Goal: Task Accomplishment & Management: Manage account settings

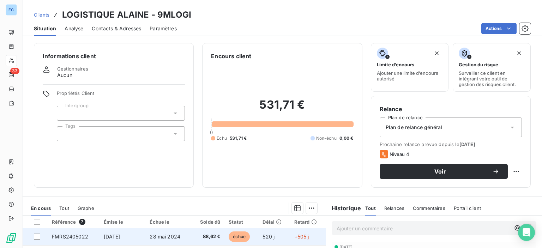
scroll to position [124, 0]
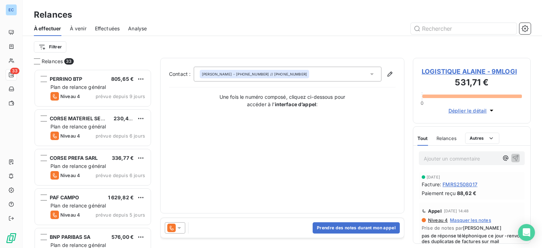
scroll to position [174, 112]
click at [339, 227] on button "Prendre des notes durant mon appel" at bounding box center [356, 227] width 87 height 11
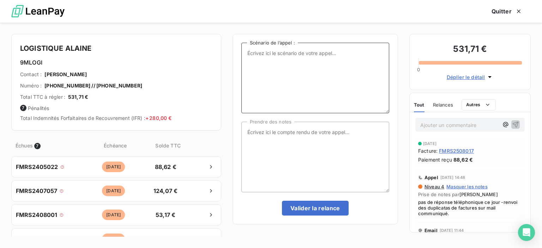
click at [253, 52] on textarea "Scénario de l’appel :" at bounding box center [316, 78] width 148 height 71
type textarea "Factures impayées"
click at [264, 130] on textarea "Prendre des notes" at bounding box center [316, 157] width 148 height 71
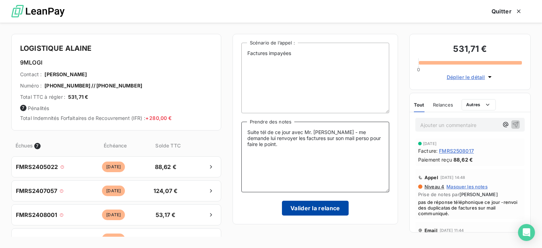
type textarea "Suite tél de ce jour avec Mr. [PERSON_NAME] - me demande lui renvoyer les factu…"
click at [305, 209] on button "Valider la relance" at bounding box center [315, 208] width 67 height 15
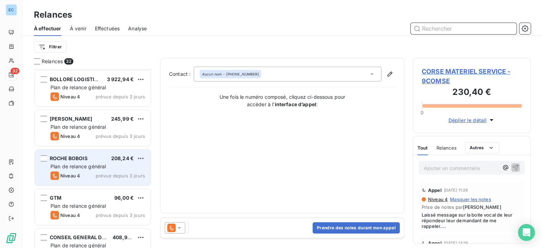
scroll to position [953, 0]
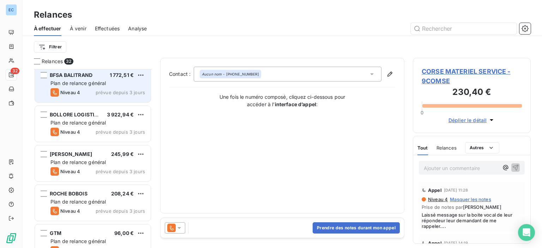
click at [97, 83] on span "Plan de relance général" at bounding box center [77, 83] width 55 height 6
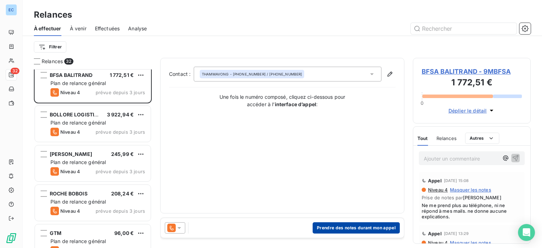
click at [330, 228] on button "Prendre des notes durant mon appel" at bounding box center [356, 227] width 87 height 11
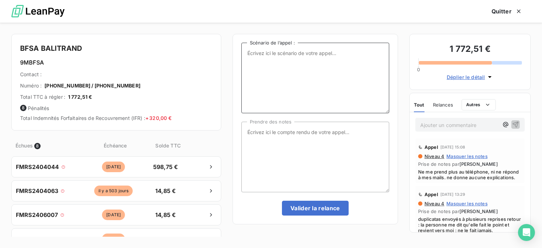
click at [257, 63] on textarea "Scénario de l’appel :" at bounding box center [316, 78] width 148 height 71
type textarea "factures impayées"
click at [251, 130] on textarea "Prendre des notes" at bounding box center [316, 157] width 148 height 71
type textarea "C"
click at [251, 132] on textarea "Ibterlocutrice : Mme protière" at bounding box center [316, 157] width 148 height 71
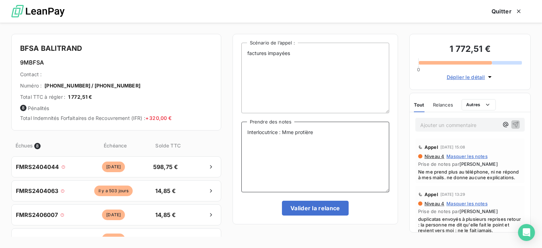
click at [298, 132] on textarea "Interlocutrice : Mme protière" at bounding box center [316, 157] width 148 height 71
click at [315, 130] on textarea "Interlocutrice : Mme Protière" at bounding box center [316, 157] width 148 height 71
click at [261, 144] on textarea "Interlocutrice : Mme [PERSON_NAME] et [PERSON_NAME] - ne répondent plus par tél…" at bounding box center [316, 157] width 148 height 71
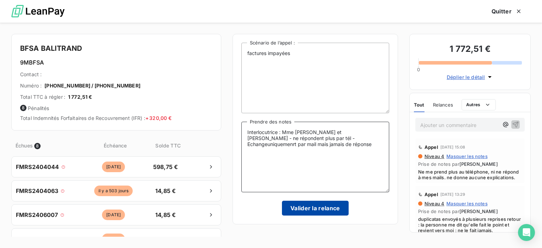
type textarea "Interlocutrice : Mme [PERSON_NAME] et [PERSON_NAME] - ne répondent plus par tél…"
click at [302, 209] on button "Valider la relance" at bounding box center [315, 208] width 67 height 15
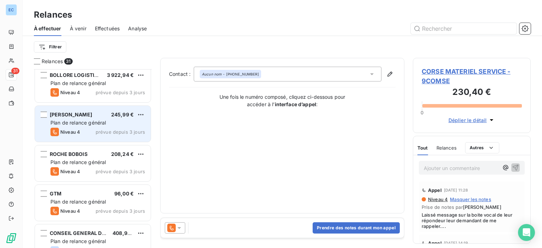
click at [73, 113] on span "[PERSON_NAME]" at bounding box center [71, 115] width 42 height 6
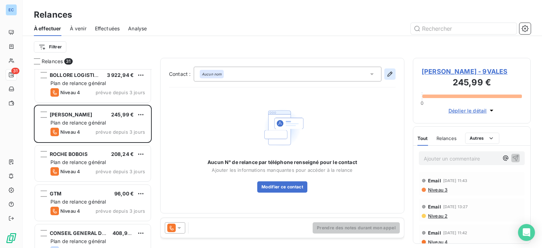
click at [390, 74] on icon "button" at bounding box center [390, 74] width 7 height 7
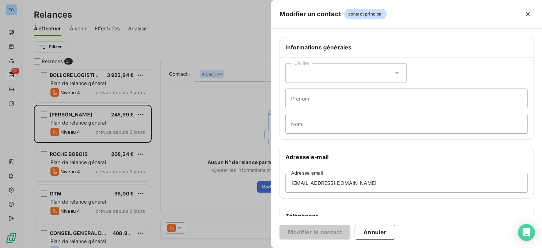
scroll to position [71, 0]
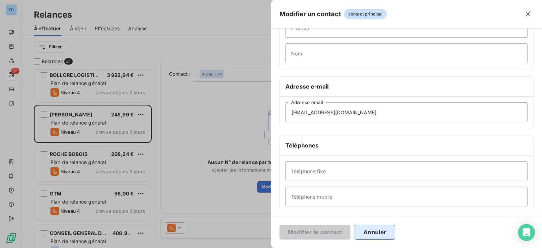
click at [376, 235] on button "Annuler" at bounding box center [375, 232] width 41 height 15
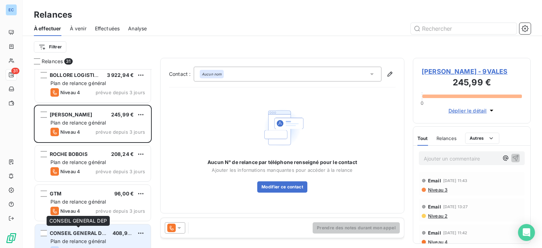
click at [60, 235] on span "CONSEIL GENERAL DEP" at bounding box center [79, 233] width 59 height 6
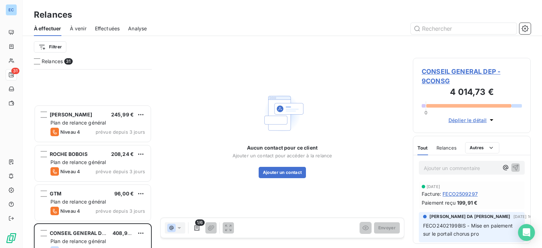
scroll to position [1047, 0]
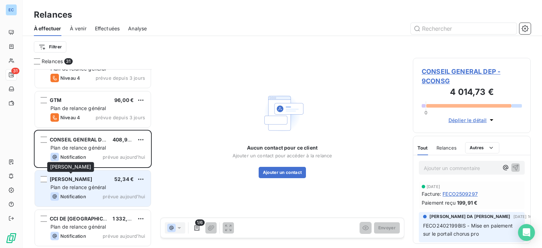
click at [66, 180] on span "[PERSON_NAME]" at bounding box center [71, 179] width 42 height 6
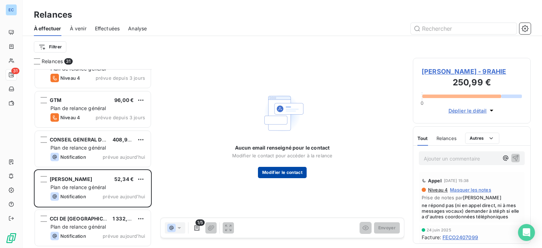
click at [268, 174] on button "Modifier le contact" at bounding box center [282, 172] width 49 height 11
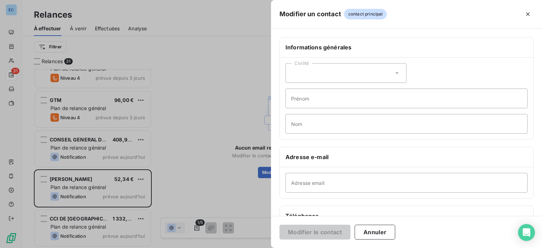
scroll to position [133, 0]
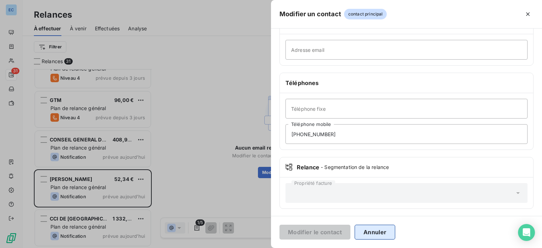
click at [383, 237] on button "Annuler" at bounding box center [375, 232] width 41 height 15
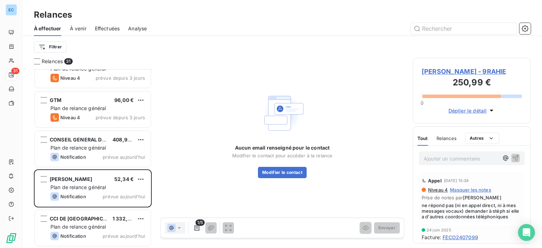
click at [453, 156] on p "Ajouter un commentaire ﻿" at bounding box center [461, 158] width 75 height 9
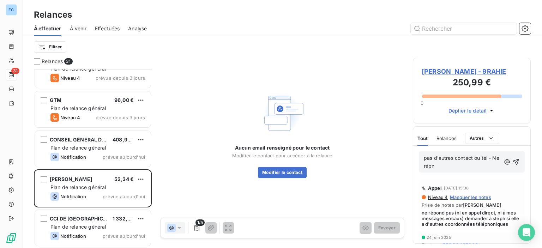
click at [489, 157] on span "pas d'autres contact ou tél - Ne répn" at bounding box center [462, 162] width 77 height 14
click at [481, 160] on span "pas d'autres contact ou tél - Ne répn" at bounding box center [462, 162] width 77 height 14
click at [477, 158] on span "pas d'autres contact, tél - Ne répn" at bounding box center [459, 162] width 71 height 14
click at [475, 161] on span "pas d'autres contact, tél - Ne répn" at bounding box center [459, 162] width 71 height 14
click at [476, 156] on span "pas d'autres contact, tél - Ne répn" at bounding box center [459, 162] width 71 height 14
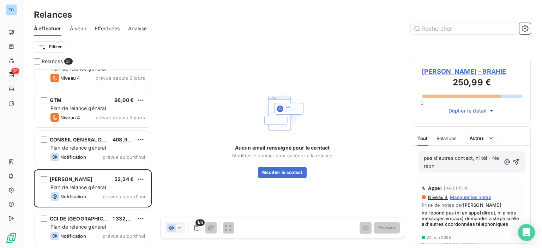
click at [489, 162] on p "pas d'autres contact, ni tél - Ne répn" at bounding box center [462, 162] width 77 height 16
click at [483, 163] on p "pas d'autres contact, ni tél - Ne répn" at bounding box center [462, 162] width 77 height 16
click at [483, 159] on span "pas d'autres contact, ni tél - Ne répn" at bounding box center [462, 162] width 77 height 14
click at [482, 161] on p "pas d'autres contact, ni tél - Ne répn" at bounding box center [462, 162] width 77 height 16
click at [429, 167] on span "pas d'autres contact, ni autre tél - Ne répn" at bounding box center [463, 162] width 78 height 14
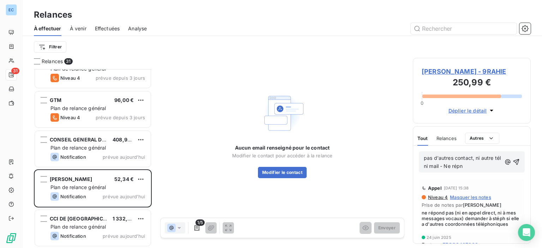
click at [469, 166] on span "pas d'autres contact, ni autre tél ni mail - Ne répn" at bounding box center [463, 162] width 78 height 14
click at [476, 164] on p "pas d'autres contact, ni autre tél ni mail - Ne répon" at bounding box center [463, 162] width 78 height 16
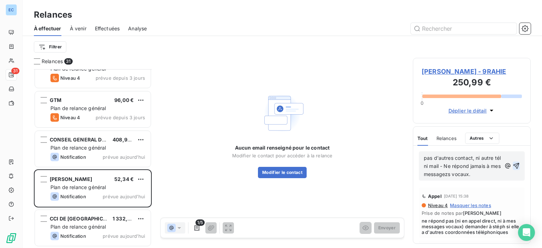
click at [513, 165] on icon "button" at bounding box center [516, 165] width 7 height 7
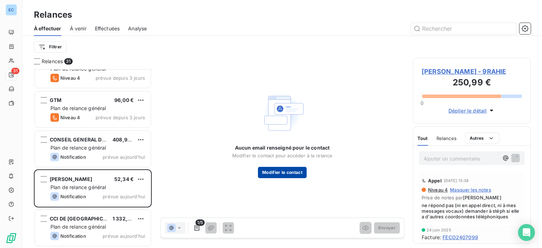
click at [281, 173] on button "Modifier le contact" at bounding box center [282, 172] width 49 height 11
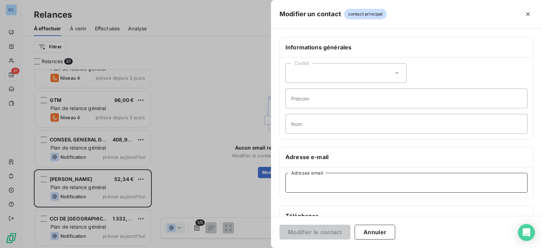
click at [302, 186] on input "Adresse email" at bounding box center [407, 183] width 242 height 20
type input "1"
click at [365, 232] on button "Annuler" at bounding box center [375, 232] width 41 height 15
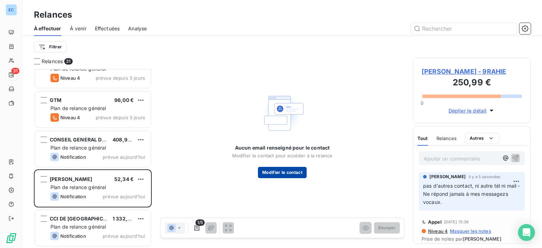
click at [280, 176] on button "Modifier le contact" at bounding box center [282, 172] width 49 height 11
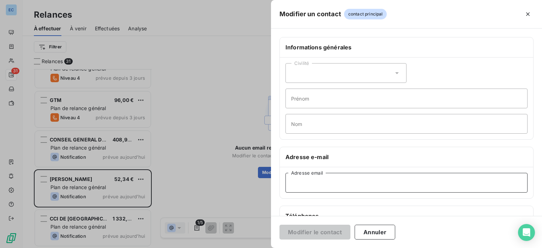
click at [299, 185] on input "Adresse email" at bounding box center [407, 183] width 242 height 20
type input "1"
click at [378, 231] on button "Annuler" at bounding box center [375, 232] width 41 height 15
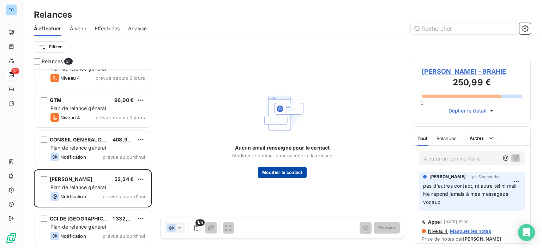
click at [298, 170] on button "Modifier le contact" at bounding box center [282, 172] width 49 height 11
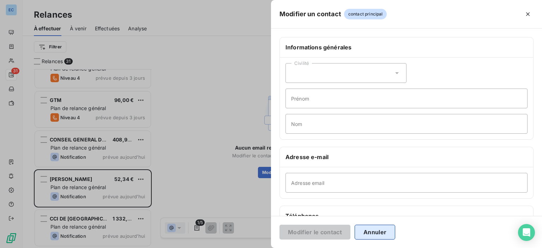
click at [365, 228] on button "Annuler" at bounding box center [375, 232] width 41 height 15
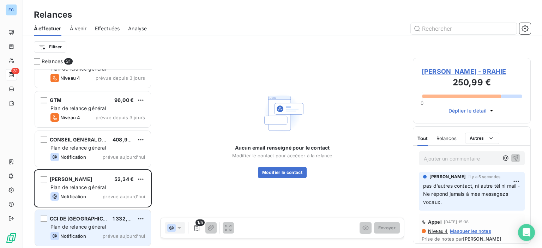
click at [76, 220] on span "CCI DE [GEOGRAPHIC_DATA]" at bounding box center [85, 219] width 70 height 6
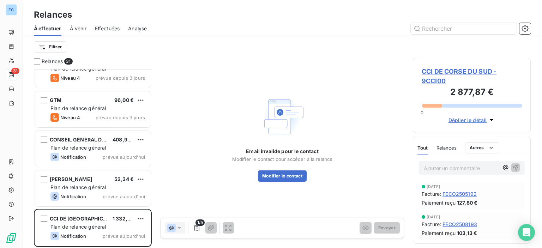
click at [448, 70] on span "CCI DE CORSE DU SUD - 9CCI00" at bounding box center [472, 76] width 100 height 19
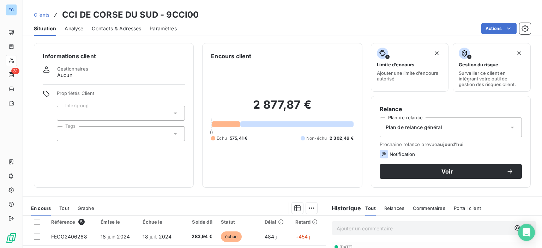
click at [102, 28] on span "Contacts & Adresses" at bounding box center [116, 28] width 49 height 7
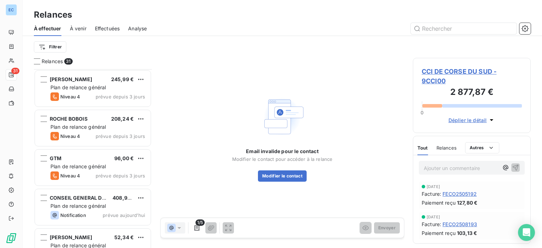
scroll to position [1047, 0]
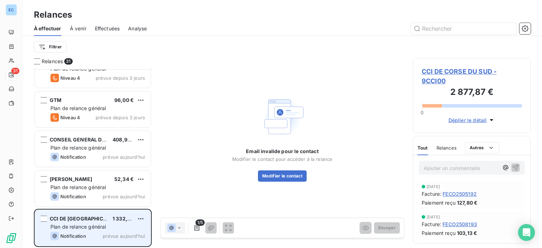
click at [106, 212] on div "CCI DE CORSE DU SUD 1 332,00 € Plan de relance général Notification prévue [DAT…" at bounding box center [93, 228] width 116 height 36
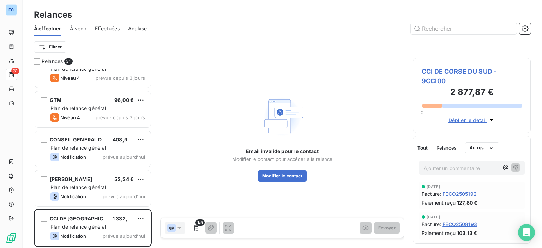
click at [436, 70] on span "CCI DE CORSE DU SUD - 9CCI00" at bounding box center [472, 76] width 100 height 19
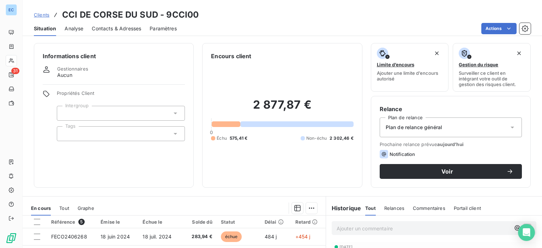
scroll to position [106, 0]
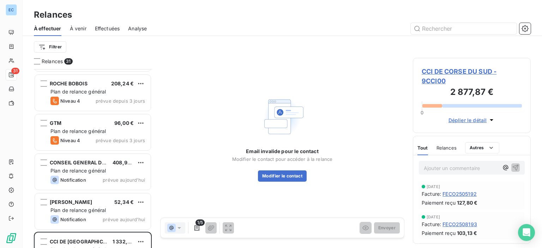
scroll to position [1047, 0]
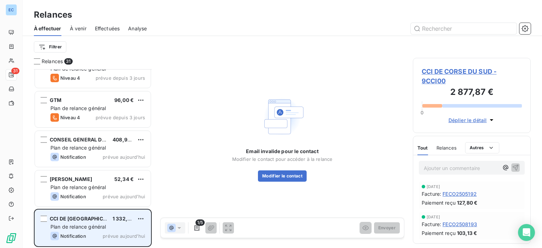
click at [94, 216] on span "CCI DE [GEOGRAPHIC_DATA]" at bounding box center [85, 219] width 70 height 6
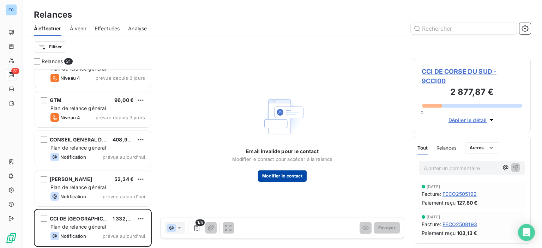
click at [280, 172] on button "Modifier le contact" at bounding box center [282, 176] width 49 height 11
type input "[PERSON_NAME][EMAIL_ADDRESS][PERSON_NAME][DOMAIN_NAME]"
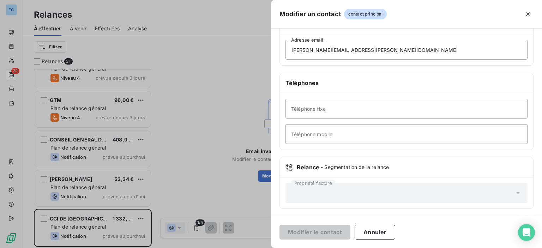
scroll to position [62, 0]
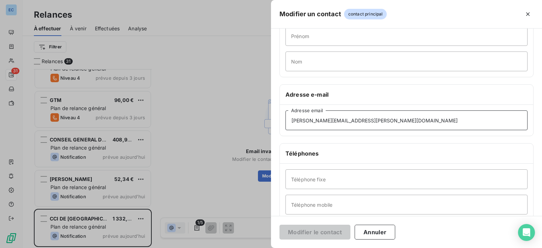
drag, startPoint x: 376, startPoint y: 117, endPoint x: 290, endPoint y: 131, distance: 87.2
click at [290, 131] on div "[PERSON_NAME][EMAIL_ADDRESS][PERSON_NAME][DOMAIN_NAME] Adresse email" at bounding box center [407, 120] width 254 height 31
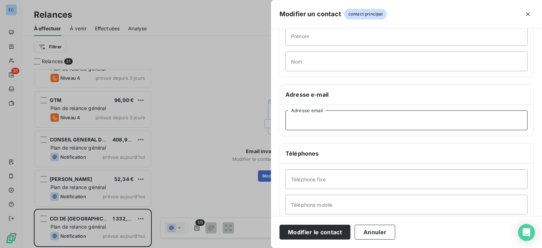
click at [300, 122] on input "Adresse email" at bounding box center [407, 121] width 242 height 20
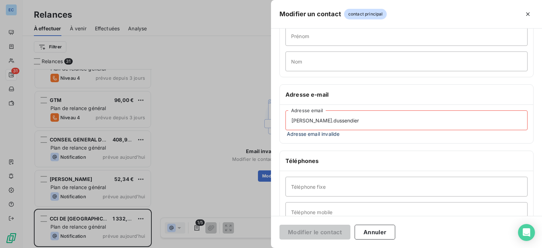
click at [316, 120] on input "[PERSON_NAME].dussendier" at bounding box center [407, 121] width 242 height 20
click at [336, 120] on input "[PERSON_NAME].dessendier" at bounding box center [407, 121] width 242 height 20
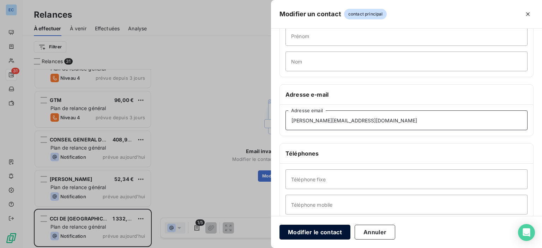
type input "[PERSON_NAME][EMAIL_ADDRESS][DOMAIN_NAME]"
click at [300, 230] on button "Modifier le contact" at bounding box center [315, 232] width 71 height 15
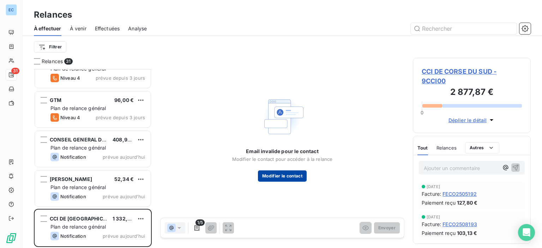
click at [269, 180] on button "Modifier le contact" at bounding box center [282, 176] width 49 height 11
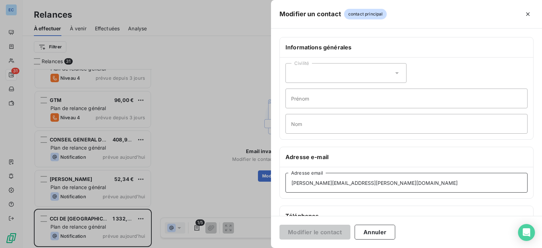
drag, startPoint x: 372, startPoint y: 180, endPoint x: 274, endPoint y: 175, distance: 98.6
click at [274, 175] on div "Informations générales Civilité Prénom Nom Adresse e-mail [PERSON_NAME][EMAIL_A…" at bounding box center [406, 194] width 271 height 314
click at [377, 234] on button "Annuler" at bounding box center [375, 232] width 41 height 15
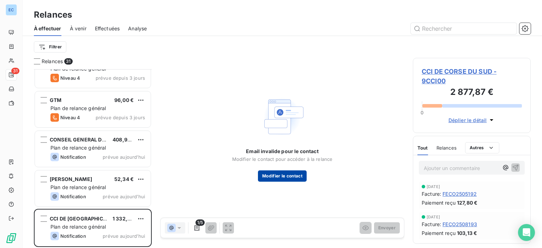
click at [283, 172] on button "Modifier le contact" at bounding box center [282, 176] width 49 height 11
type input "[PERSON_NAME][EMAIL_ADDRESS][PERSON_NAME][DOMAIN_NAME]"
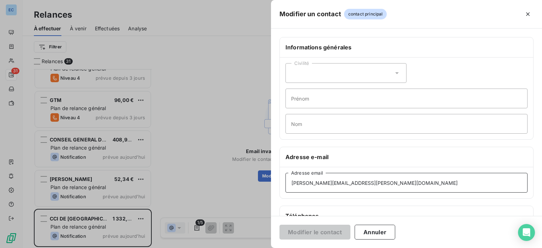
drag, startPoint x: 292, startPoint y: 184, endPoint x: 324, endPoint y: 136, distance: 57.8
click at [382, 192] on div "[PERSON_NAME][EMAIL_ADDRESS][PERSON_NAME][DOMAIN_NAME] Adresse email" at bounding box center [407, 182] width 254 height 31
type input "[PERSON_NAME][EMAIL_ADDRESS][DOMAIN_NAME]"
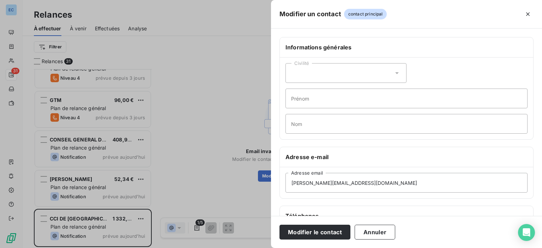
click at [368, 204] on div "Informations générales Civilité Prénom Nom Adresse e-mail [PERSON_NAME][EMAIL_A…" at bounding box center [406, 194] width 271 height 314
click at [310, 230] on button "Modifier le contact" at bounding box center [315, 232] width 71 height 15
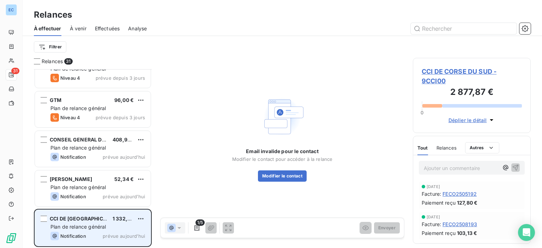
click at [68, 224] on span "Plan de relance général" at bounding box center [77, 227] width 55 height 6
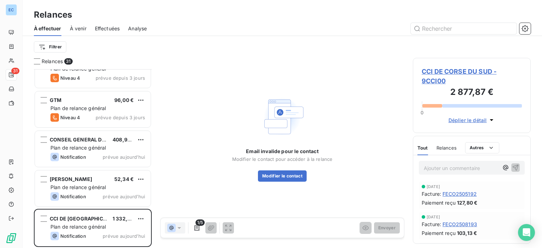
click at [273, 153] on span "Email invalide pour le contact" at bounding box center [282, 151] width 73 height 7
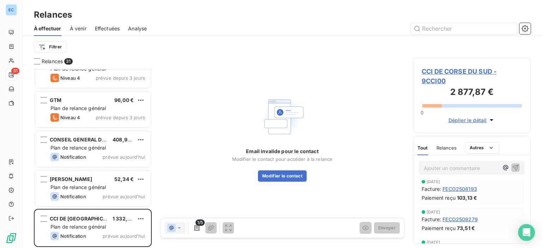
scroll to position [0, 0]
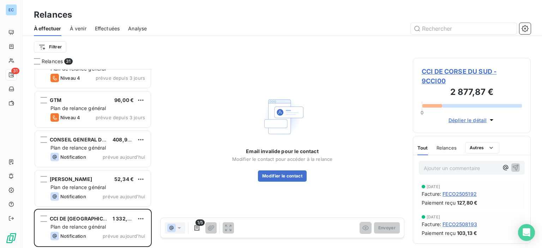
click at [448, 73] on span "CCI DE CORSE DU SUD - 9CCI00" at bounding box center [472, 76] width 100 height 19
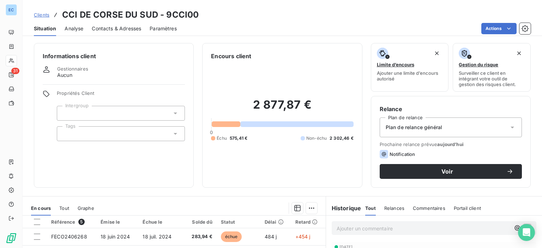
click at [101, 29] on span "Contacts & Adresses" at bounding box center [116, 28] width 49 height 7
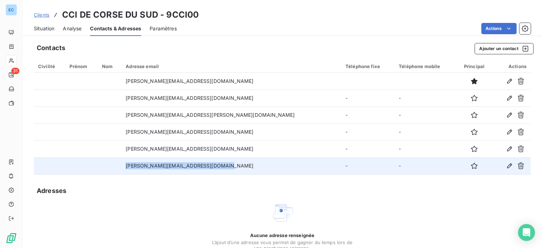
drag, startPoint x: 239, startPoint y: 163, endPoint x: 145, endPoint y: 169, distance: 94.1
click at [145, 169] on td "[PERSON_NAME][EMAIL_ADDRESS][DOMAIN_NAME]" at bounding box center [231, 165] width 220 height 17
copy td "[PERSON_NAME][EMAIL_ADDRESS][DOMAIN_NAME]"
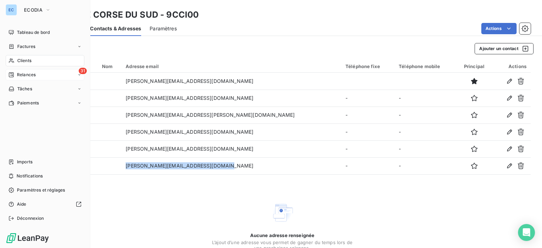
click at [28, 72] on span "Relances" at bounding box center [26, 75] width 19 height 6
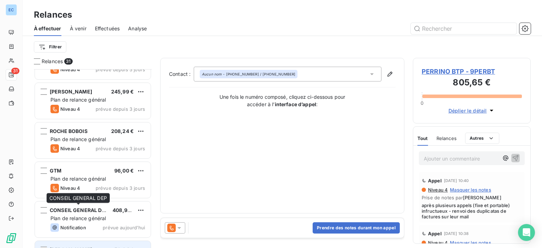
scroll to position [1047, 0]
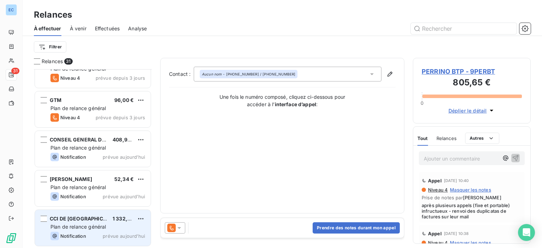
click at [78, 219] on span "CCI DE [GEOGRAPHIC_DATA]" at bounding box center [85, 219] width 70 height 6
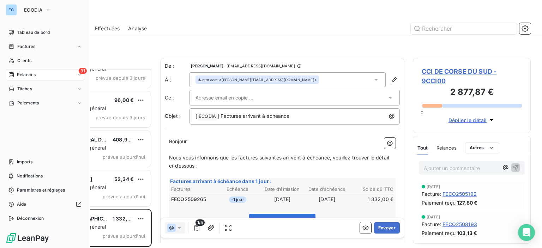
click at [23, 73] on span "Relances" at bounding box center [26, 75] width 19 height 6
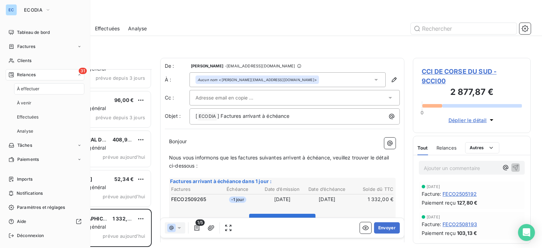
click at [79, 72] on span "31" at bounding box center [83, 71] width 8 height 6
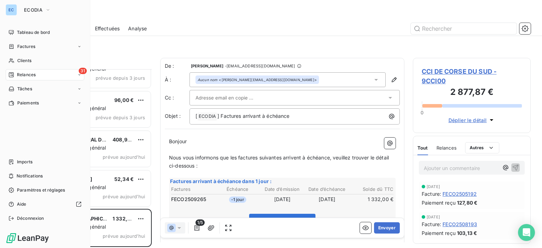
click at [28, 78] on div "31 Relances" at bounding box center [45, 74] width 79 height 11
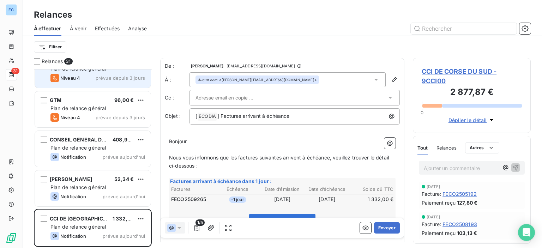
scroll to position [976, 0]
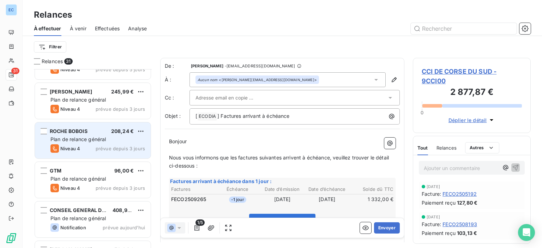
click at [59, 131] on span "ROCHE BOBOIS" at bounding box center [69, 131] width 38 height 6
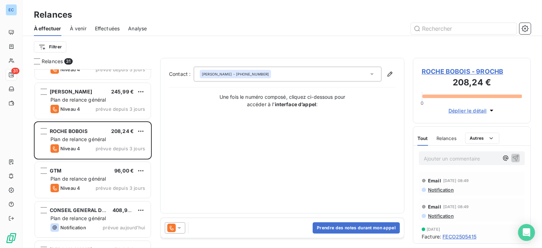
click at [430, 69] on span "ROCHE BOBOIS - 9ROCHB" at bounding box center [472, 72] width 100 height 10
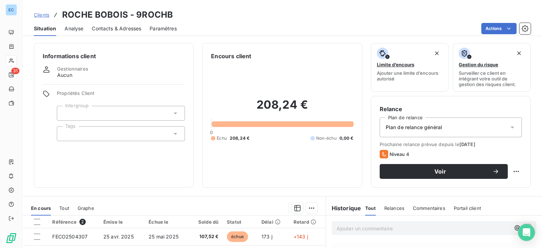
click at [116, 31] on span "Contacts & Adresses" at bounding box center [116, 28] width 49 height 7
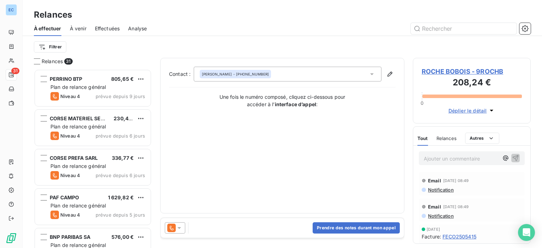
scroll to position [174, 112]
click at [429, 69] on span "ROCHE BOBOIS - 9ROCHB" at bounding box center [472, 72] width 100 height 10
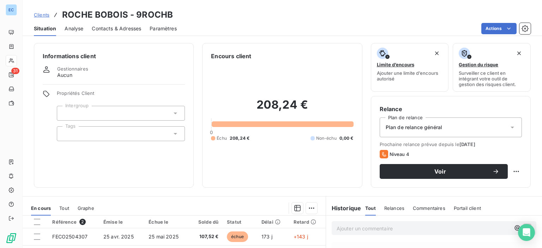
scroll to position [124, 0]
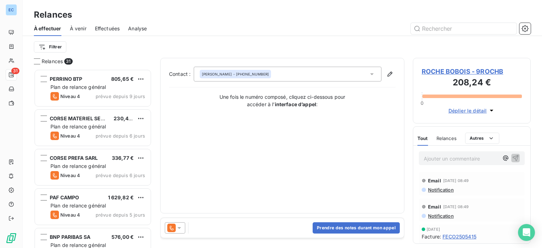
scroll to position [174, 112]
click at [253, 73] on div "[PERSON_NAME] - [PHONE_NUMBER]" at bounding box center [235, 74] width 67 height 5
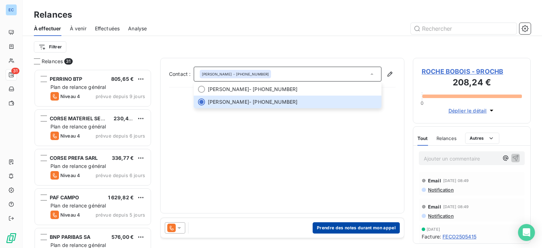
click at [332, 231] on button "Prendre des notes durant mon appel" at bounding box center [356, 227] width 87 height 11
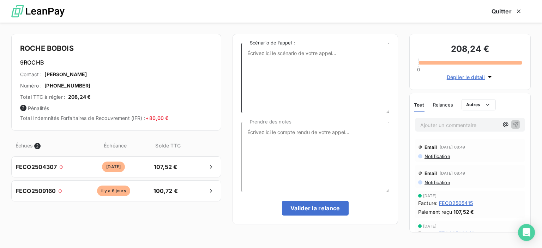
click at [260, 54] on textarea "Scénario de l’appel :" at bounding box center [316, 78] width 148 height 71
click at [276, 54] on textarea "Factures impyées" at bounding box center [316, 78] width 148 height 71
type textarea "Factures impayées"
click at [270, 133] on textarea "Prendre des notes" at bounding box center [316, 157] width 148 height 71
type textarea "S"
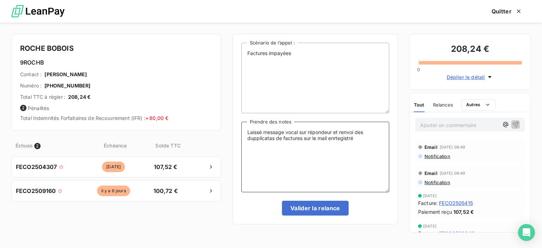
click at [336, 140] on textarea "Laissé message vocal sur répondeur et renvoi des dupplicatas de factures sur le…" at bounding box center [316, 157] width 148 height 71
click at [338, 139] on textarea "Laissé message vocal sur répondeur et renvoi des dupplicatas de factures sur le…" at bounding box center [316, 157] width 148 height 71
type textarea "Laissé message vocal sur répondeur et renvoi des dupplicatas de factures sur le…"
click at [320, 210] on button "Valider la relance" at bounding box center [315, 208] width 67 height 15
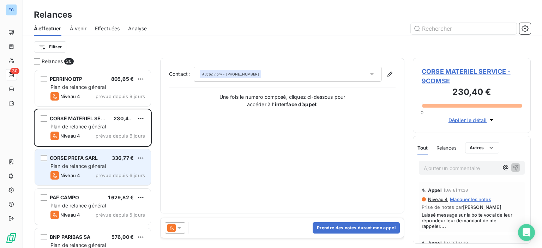
click at [114, 162] on div "CORSE PREFA SARL 336,77 € Plan de relance général [PERSON_NAME] 4 prévue depuis…" at bounding box center [93, 167] width 116 height 36
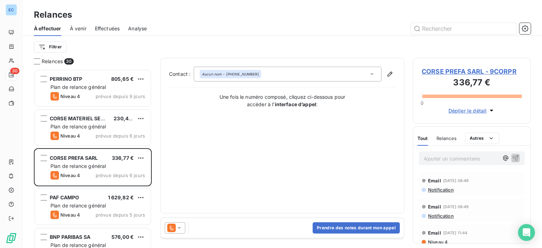
click at [430, 71] on span "CORSE PREFA SARL - 9CORPR" at bounding box center [472, 72] width 100 height 10
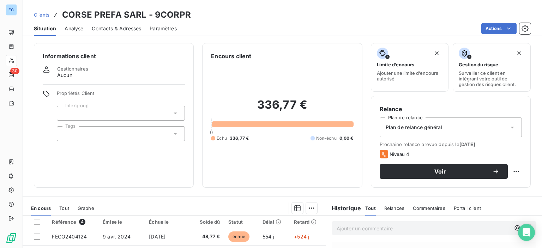
scroll to position [124, 0]
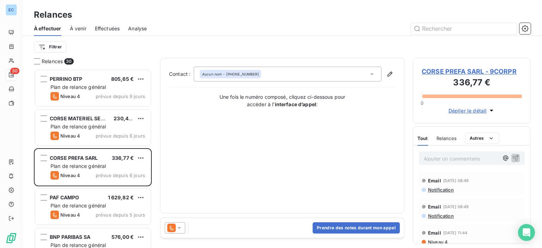
click at [430, 74] on span "CORSE PREFA SARL - 9CORPR" at bounding box center [472, 72] width 100 height 10
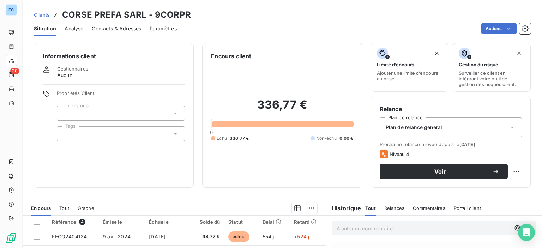
scroll to position [106, 0]
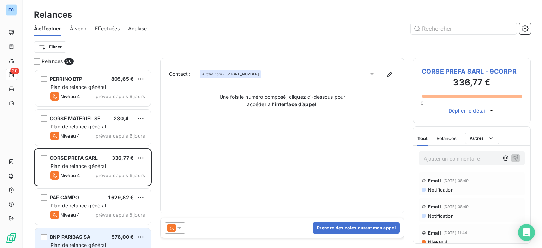
click at [79, 234] on span "BNP PARIBAS SA" at bounding box center [70, 237] width 41 height 6
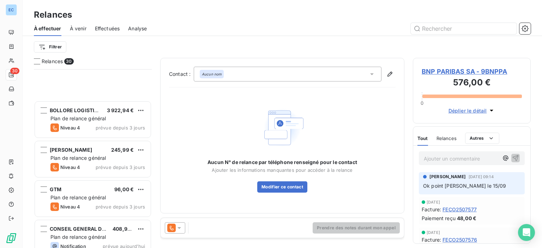
scroll to position [1007, 0]
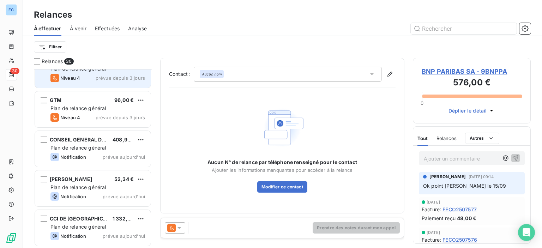
click at [62, 80] on span "Niveau 4" at bounding box center [70, 78] width 20 height 6
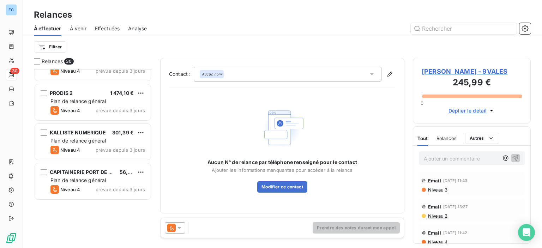
scroll to position [513, 0]
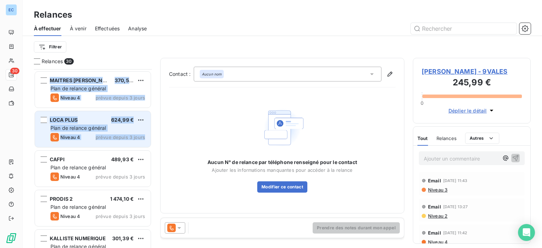
drag, startPoint x: 153, startPoint y: 96, endPoint x: 148, endPoint y: 141, distance: 45.2
click at [148, 141] on div "Relances 30 CORSE PREFA SARL 336,77 € Plan de relance général [PERSON_NAME] 4 p…" at bounding box center [283, 153] width 520 height 190
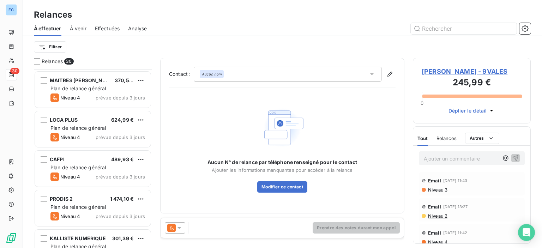
click at [155, 123] on div "Relances 30 CORSE PREFA SARL 336,77 € Plan de relance général [PERSON_NAME] 4 p…" at bounding box center [283, 153] width 520 height 190
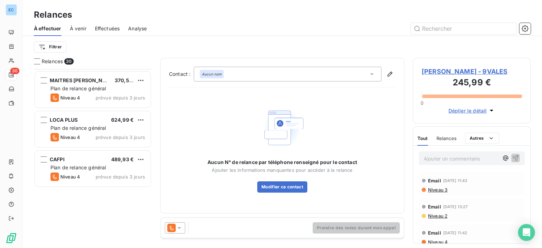
scroll to position [266, 0]
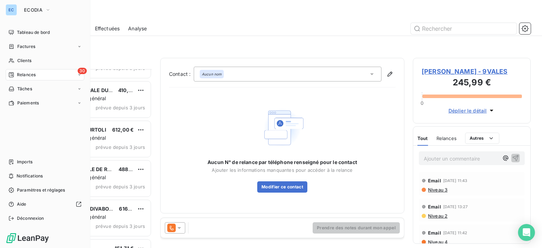
click at [82, 71] on span "30" at bounding box center [82, 71] width 9 height 6
click at [18, 60] on span "Clients" at bounding box center [24, 61] width 14 height 6
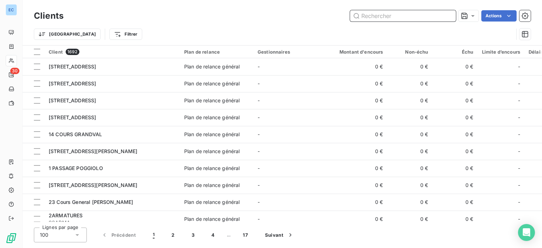
click at [368, 14] on input "text" at bounding box center [403, 15] width 106 height 11
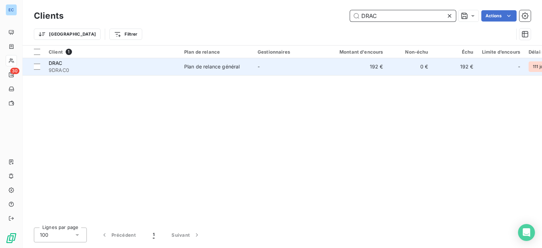
type input "DRAC"
click at [226, 65] on div "Plan de relance général" at bounding box center [211, 66] width 55 height 7
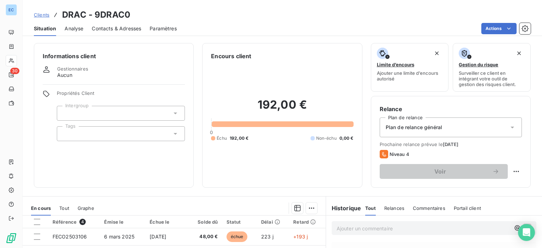
scroll to position [124, 0]
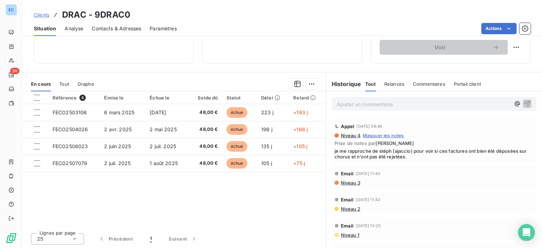
click at [417, 81] on span "Commentaires" at bounding box center [429, 84] width 32 height 6
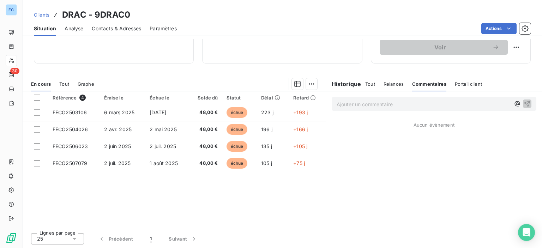
click at [359, 103] on p "Ajouter un commentaire ﻿" at bounding box center [424, 104] width 174 height 9
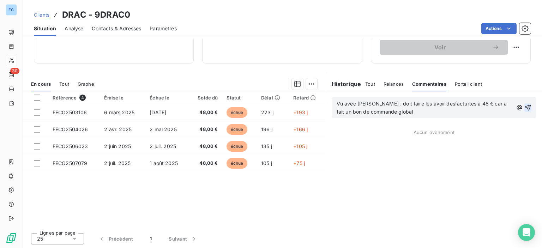
click at [525, 107] on icon "button" at bounding box center [528, 107] width 7 height 7
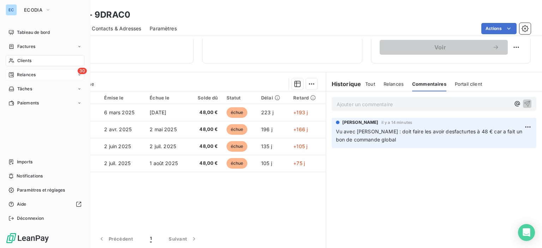
click at [80, 69] on span "30" at bounding box center [82, 71] width 9 height 6
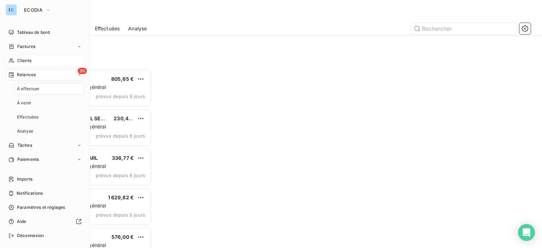
scroll to position [174, 112]
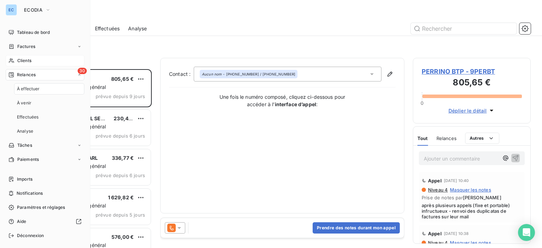
click at [16, 73] on div "Relances" at bounding box center [21, 75] width 27 height 6
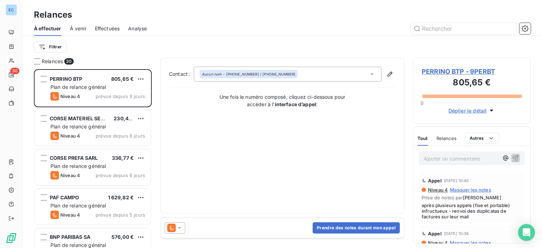
click at [114, 28] on span "Effectuées" at bounding box center [107, 28] width 25 height 7
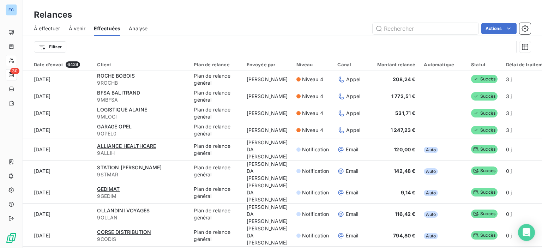
click at [43, 27] on span "À effectuer" at bounding box center [47, 28] width 26 height 7
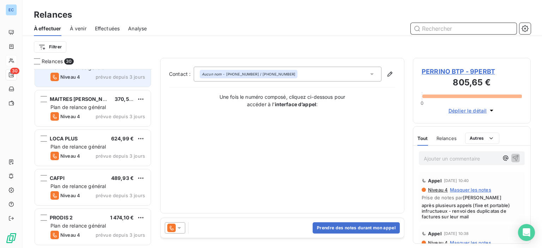
scroll to position [459, 0]
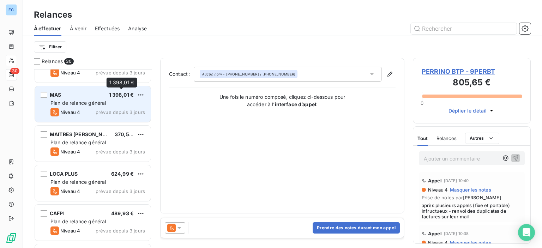
click at [119, 94] on span "1 398,01 €" at bounding box center [121, 95] width 25 height 6
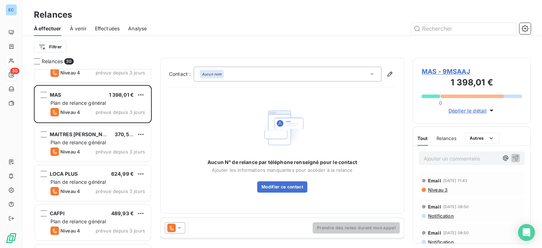
click at [450, 73] on span "MAS - 9MSAAJ" at bounding box center [472, 72] width 100 height 10
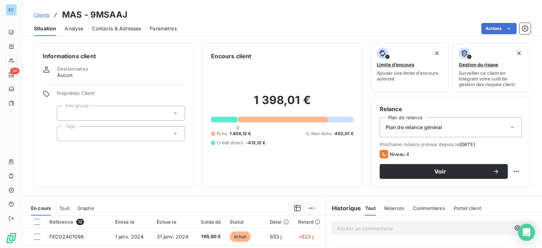
click at [123, 30] on span "Contacts & Adresses" at bounding box center [116, 28] width 49 height 7
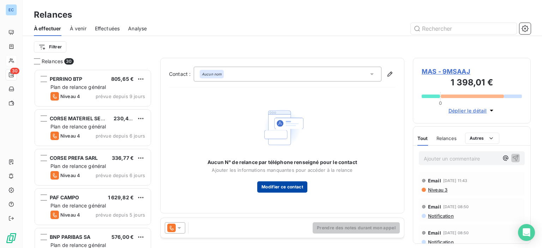
scroll to position [174, 112]
click at [373, 76] on icon at bounding box center [372, 74] width 7 height 7
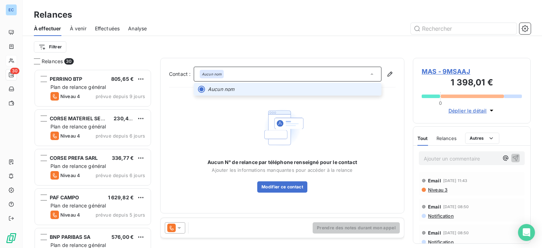
click at [429, 69] on span "MAS - 9MSAAJ" at bounding box center [472, 72] width 100 height 10
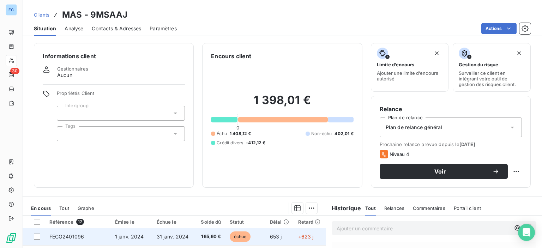
click at [56, 234] on span "FECO2401096" at bounding box center [66, 237] width 35 height 6
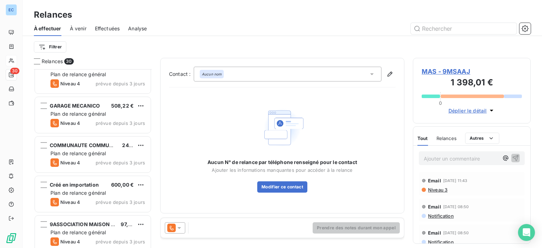
scroll to position [654, 0]
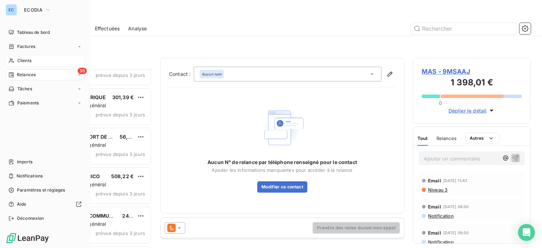
click at [28, 58] on span "Clients" at bounding box center [24, 61] width 14 height 6
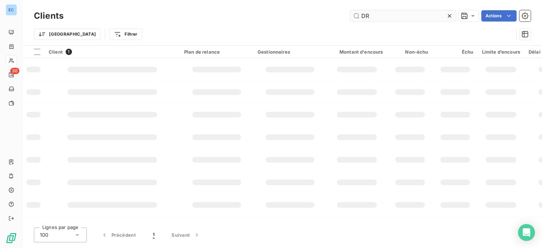
type input "D"
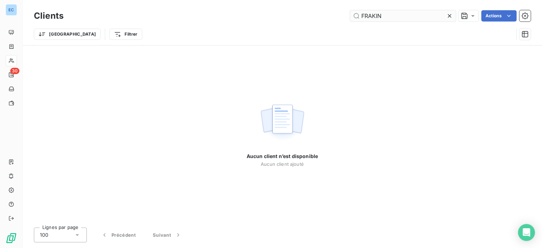
click at [373, 19] on input "FRAKIN" at bounding box center [403, 15] width 106 height 11
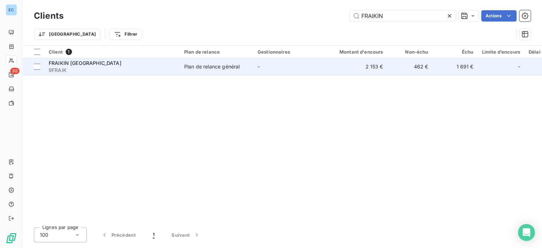
type input "FRAIKIN"
click at [205, 67] on div "Plan de relance général" at bounding box center [211, 66] width 55 height 7
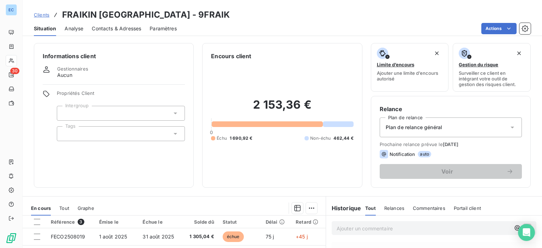
click at [416, 211] on div "Commentaires" at bounding box center [429, 208] width 32 height 15
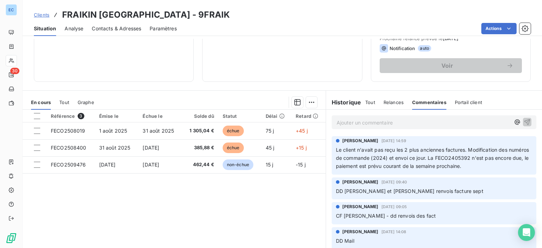
click at [350, 120] on p "Ajouter un commentaire ﻿" at bounding box center [424, 122] width 174 height 9
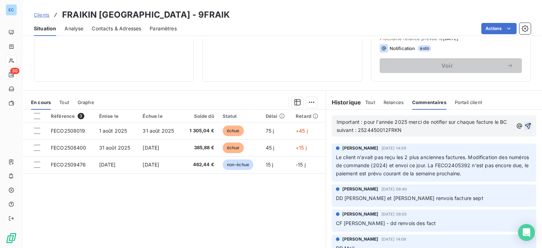
click at [525, 123] on icon "button" at bounding box center [528, 126] width 7 height 7
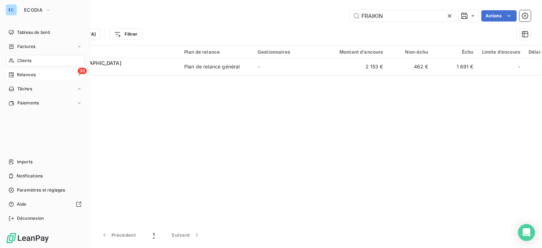
click at [26, 74] on span "Relances" at bounding box center [26, 75] width 19 height 6
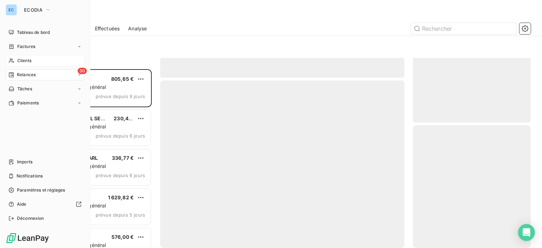
scroll to position [174, 112]
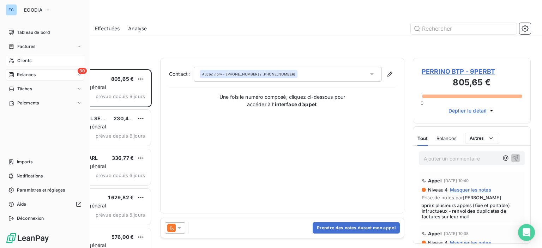
click at [84, 73] on span "30" at bounding box center [82, 71] width 9 height 6
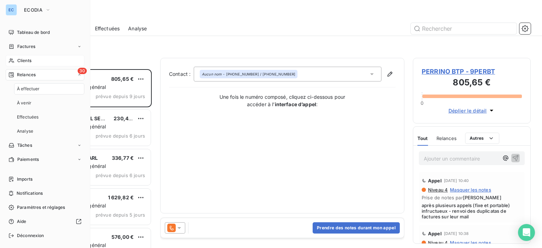
click at [78, 71] on span "30" at bounding box center [82, 71] width 9 height 6
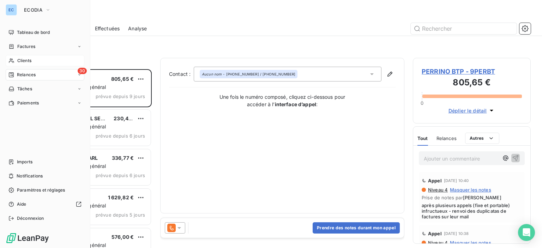
click at [83, 68] on span "30" at bounding box center [82, 71] width 9 height 6
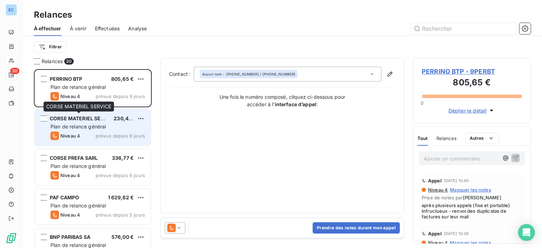
click at [70, 121] on span "CORSE MATERIEL SERVICE" at bounding box center [83, 118] width 66 height 6
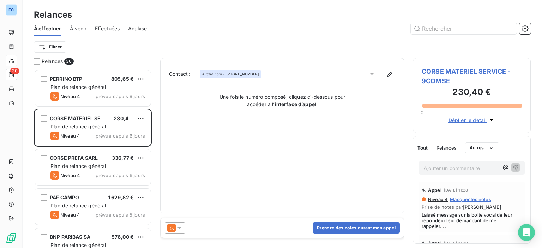
click at [467, 68] on span "CORSE MATERIEL SERVICE - 9COMSE" at bounding box center [472, 76] width 100 height 19
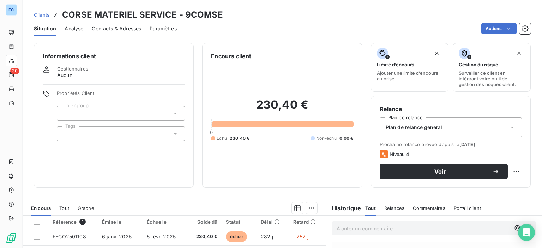
scroll to position [124, 0]
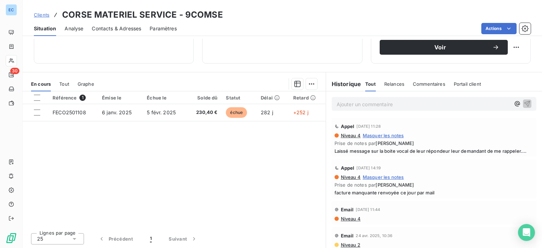
click at [111, 30] on span "Contacts & Adresses" at bounding box center [116, 28] width 49 height 7
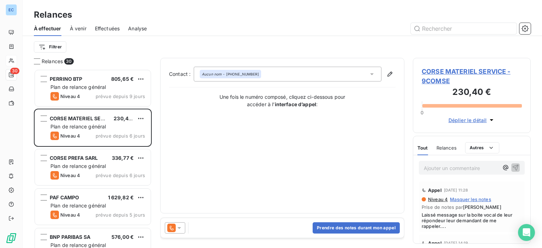
scroll to position [174, 112]
click at [235, 72] on div "Aucun nom - [PHONE_NUMBER]" at bounding box center [230, 74] width 57 height 5
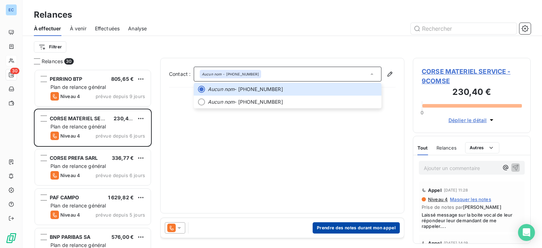
click at [348, 228] on button "Prendre des notes durant mon appel" at bounding box center [356, 227] width 87 height 11
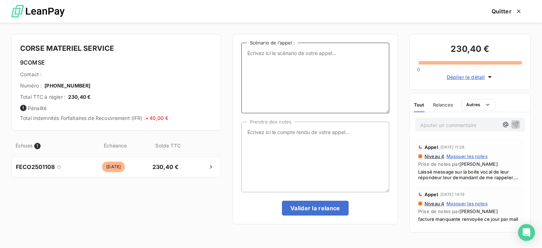
click at [264, 60] on textarea "Scénario de l’appel :" at bounding box center [316, 78] width 148 height 71
type textarea "Facture impayée"
click at [257, 137] on textarea "Prendre des notes" at bounding box center [316, 157] width 148 height 71
click at [282, 133] on textarea "relancé par tél et renvoi duplicata de la" at bounding box center [316, 157] width 148 height 71
click at [292, 136] on textarea "relancé par tél (réituire un message vocal) et renvoi duplicata de la" at bounding box center [316, 157] width 148 height 71
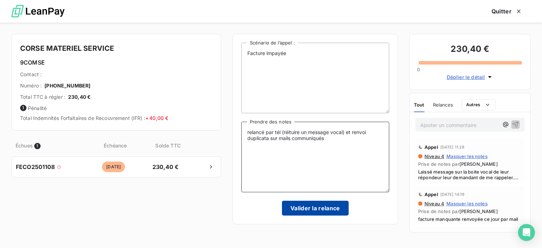
type textarea "relancé par tél (réituire un message vocal) et renvoi duplicata sur mails commu…"
click at [305, 211] on button "Valider la relance" at bounding box center [315, 208] width 67 height 15
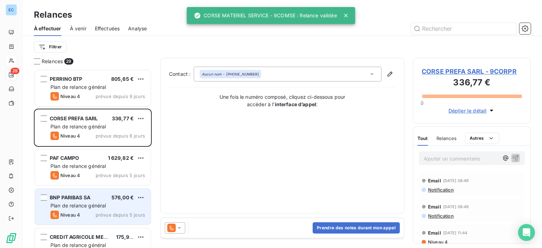
click at [83, 198] on span "BNP PARIBAS SA" at bounding box center [70, 198] width 41 height 6
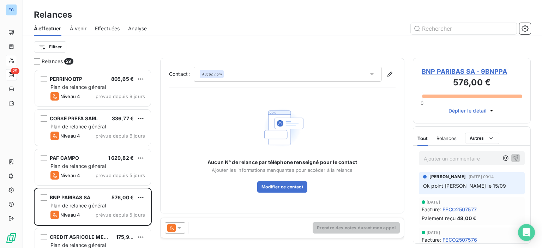
click at [444, 70] on span "BNP PARIBAS SA - 9BNPPA" at bounding box center [472, 72] width 100 height 10
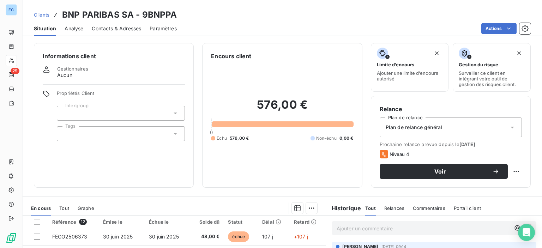
scroll to position [106, 0]
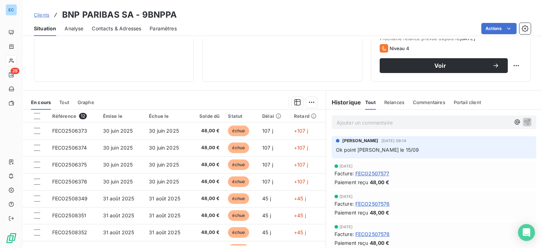
click at [121, 31] on span "Contacts & Adresses" at bounding box center [116, 28] width 49 height 7
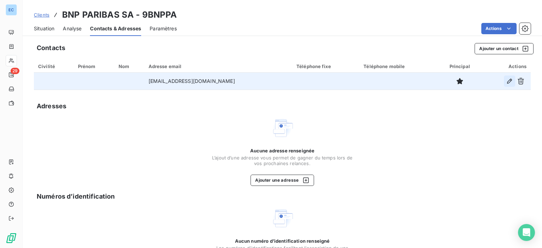
click at [506, 81] on icon "button" at bounding box center [509, 81] width 7 height 7
type input "[EMAIL_ADDRESS][DOMAIN_NAME]"
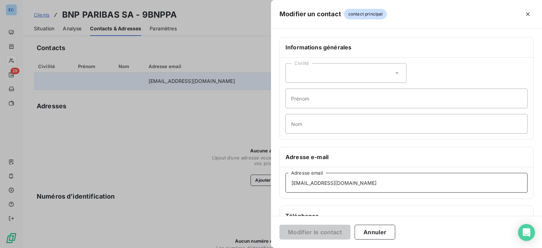
drag, startPoint x: 479, startPoint y: 182, endPoint x: 265, endPoint y: 141, distance: 217.9
click at [283, 191] on div "[EMAIL_ADDRESS][DOMAIN_NAME] Adresse email" at bounding box center [407, 182] width 254 height 31
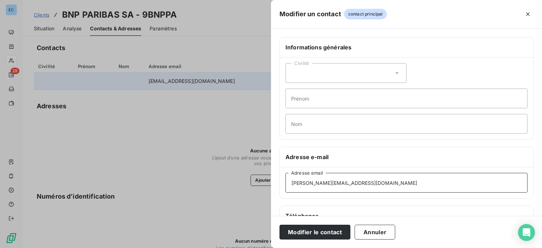
type input "[PERSON_NAME][EMAIL_ADDRESS][DOMAIN_NAME]"
click at [319, 137] on div "Civilité Prénom Nom" at bounding box center [407, 99] width 254 height 82
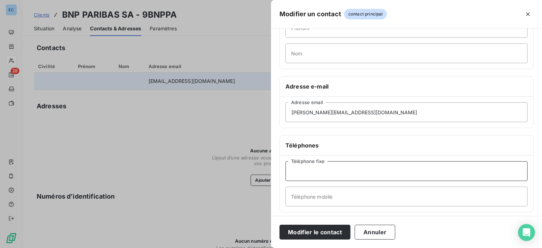
click at [309, 177] on input "Téléphone fixe" at bounding box center [407, 171] width 242 height 20
type input "[PHONE_NUMBER]"
click at [304, 235] on button "Modifier le contact" at bounding box center [315, 232] width 71 height 15
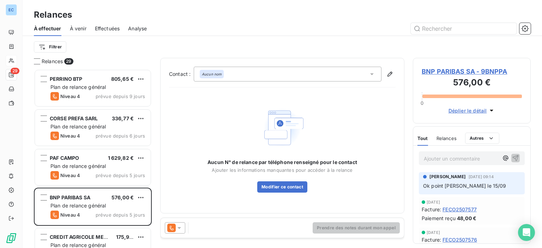
scroll to position [174, 112]
click at [436, 74] on span "BNP PARIBAS SA - 9BNPPA" at bounding box center [472, 72] width 100 height 10
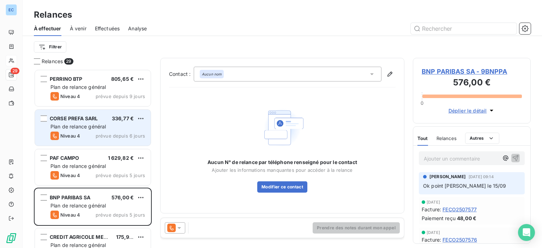
scroll to position [174, 112]
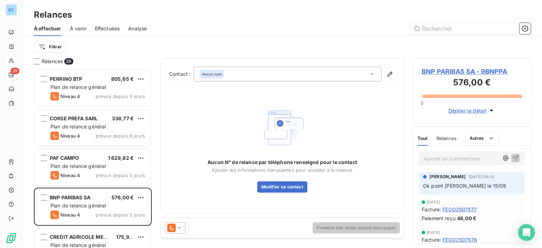
click at [374, 73] on icon at bounding box center [372, 74] width 7 height 7
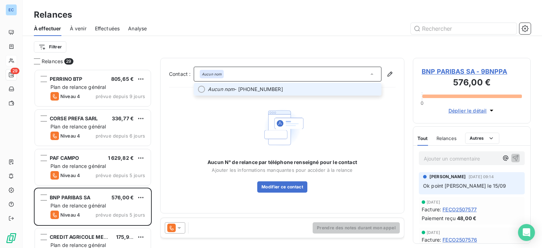
click at [254, 88] on span "Aucun nom - [PHONE_NUMBER]" at bounding box center [292, 89] width 169 height 7
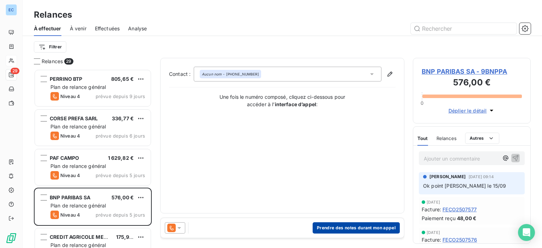
click at [347, 227] on button "Prendre des notes durant mon appel" at bounding box center [356, 227] width 87 height 11
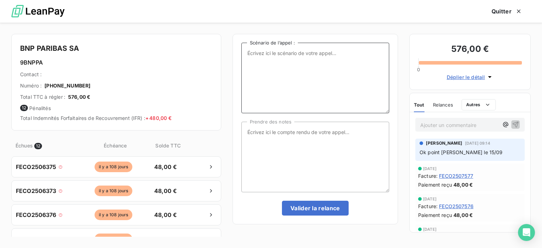
click at [251, 54] on textarea "Scénario de l’appel :" at bounding box center [316, 78] width 148 height 71
type textarea "factures impayées"
click at [250, 129] on textarea "Prendre des notes" at bounding box center [316, 157] width 148 height 71
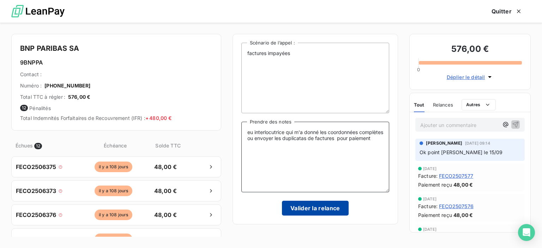
type textarea "eu interlocutrice qui m'a donné les coordonnées complètes ou envoyer les duplic…"
click at [330, 207] on button "Valider la relance" at bounding box center [315, 208] width 67 height 15
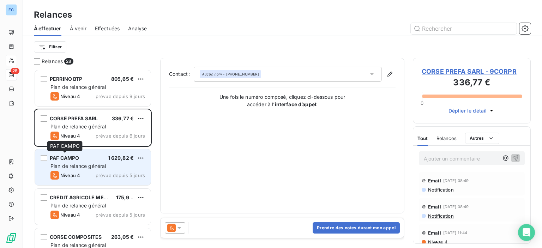
click at [70, 159] on span "PAF CAMPO" at bounding box center [64, 158] width 29 height 6
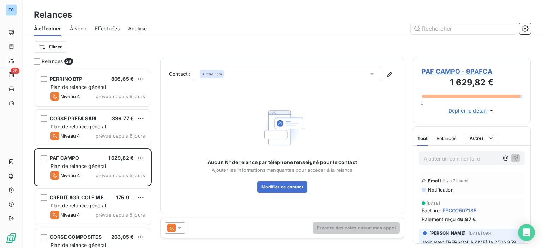
click at [109, 28] on span "Effectuées" at bounding box center [107, 28] width 25 height 7
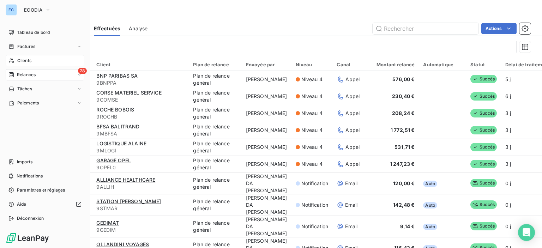
click at [28, 74] on span "Relances" at bounding box center [26, 75] width 19 height 6
click at [24, 72] on span "Relances" at bounding box center [26, 75] width 19 height 6
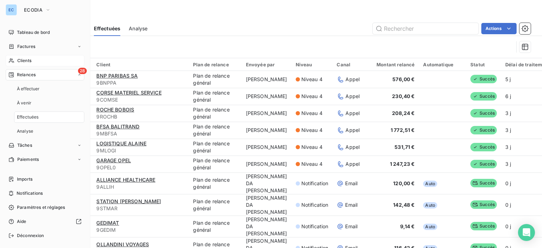
click at [78, 70] on span "28" at bounding box center [82, 71] width 9 height 6
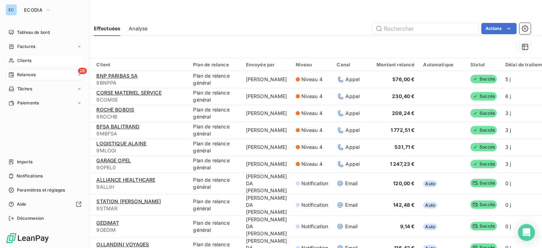
click at [30, 74] on span "Relances" at bounding box center [26, 75] width 19 height 6
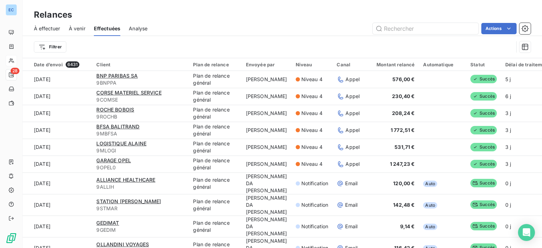
click at [56, 29] on span "À effectuer" at bounding box center [47, 28] width 26 height 7
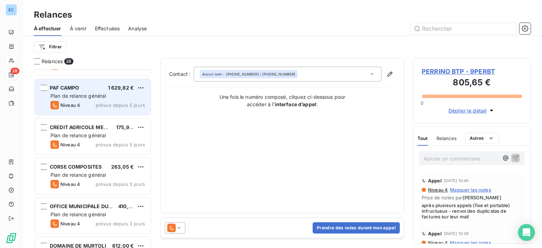
scroll to position [106, 0]
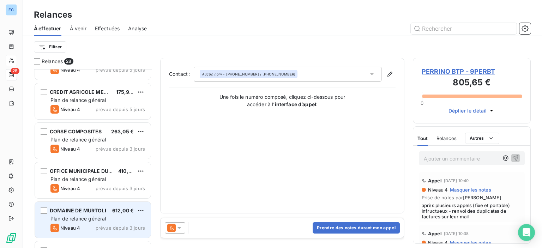
click at [67, 217] on span "Plan de relance général" at bounding box center [77, 219] width 55 height 6
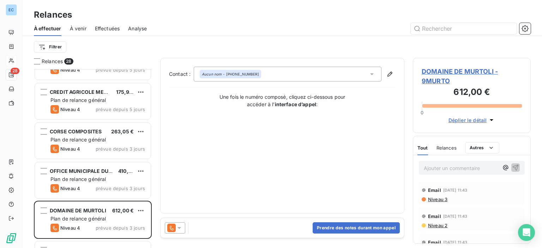
click at [453, 72] on span "DOMAINE DE MURTOLI - 9MURTO" at bounding box center [472, 76] width 100 height 19
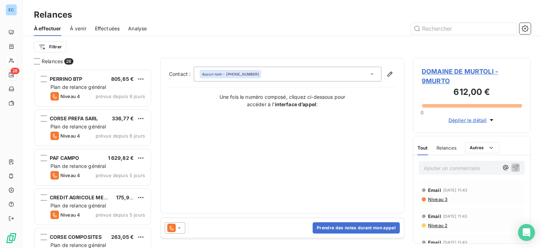
scroll to position [174, 112]
